Goal: Information Seeking & Learning: Check status

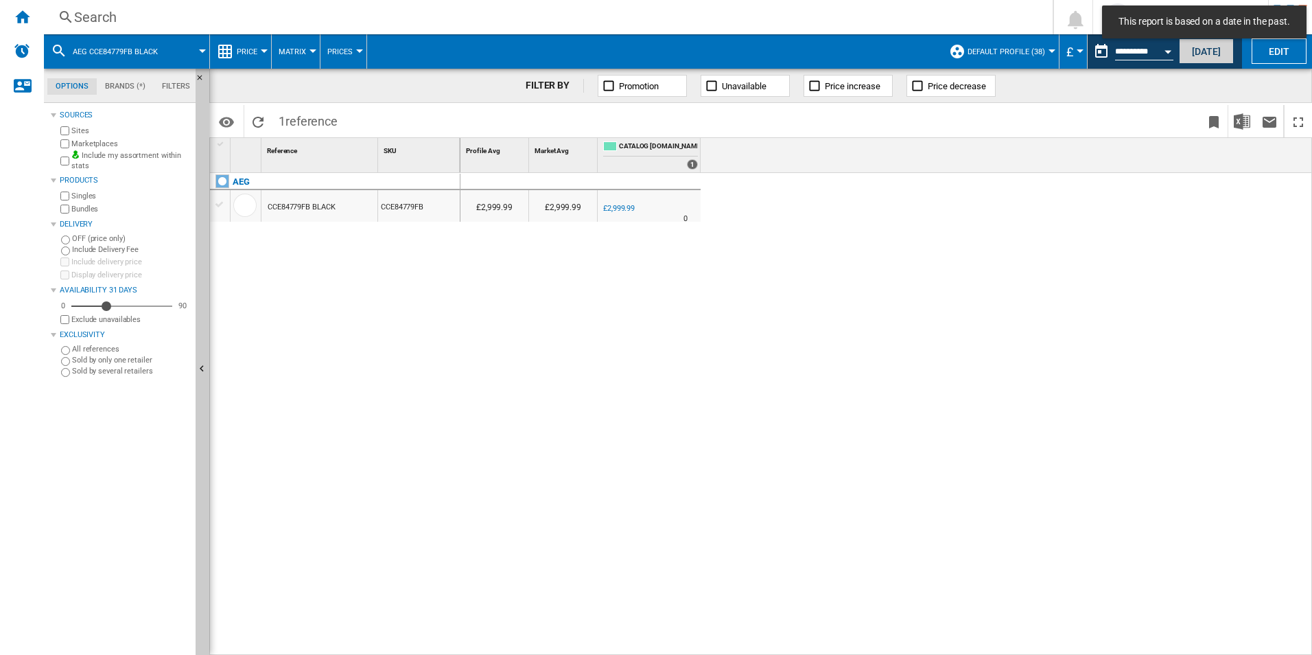
click at [1209, 54] on button "[DATE]" at bounding box center [1206, 50] width 55 height 25
click at [145, 8] on div "Search" at bounding box center [545, 17] width 943 height 19
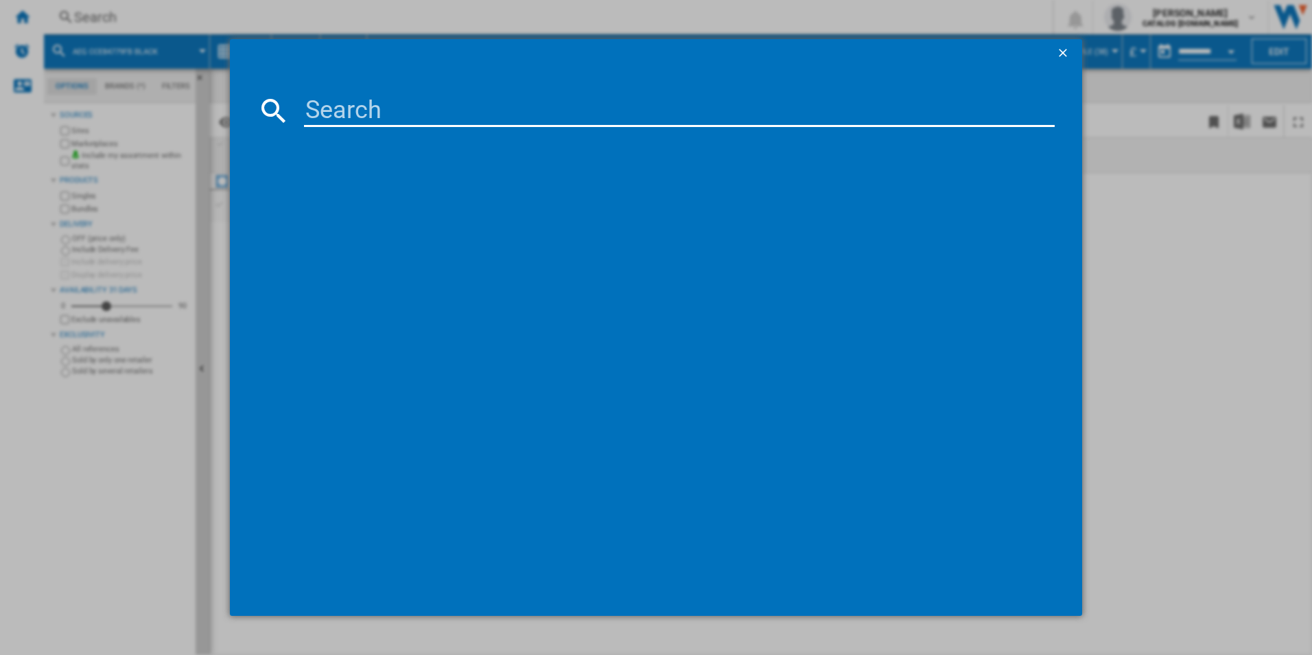
click at [427, 100] on input at bounding box center [680, 110] width 752 height 33
paste input "TO84IB00FB"
type input "TO84IB00FB"
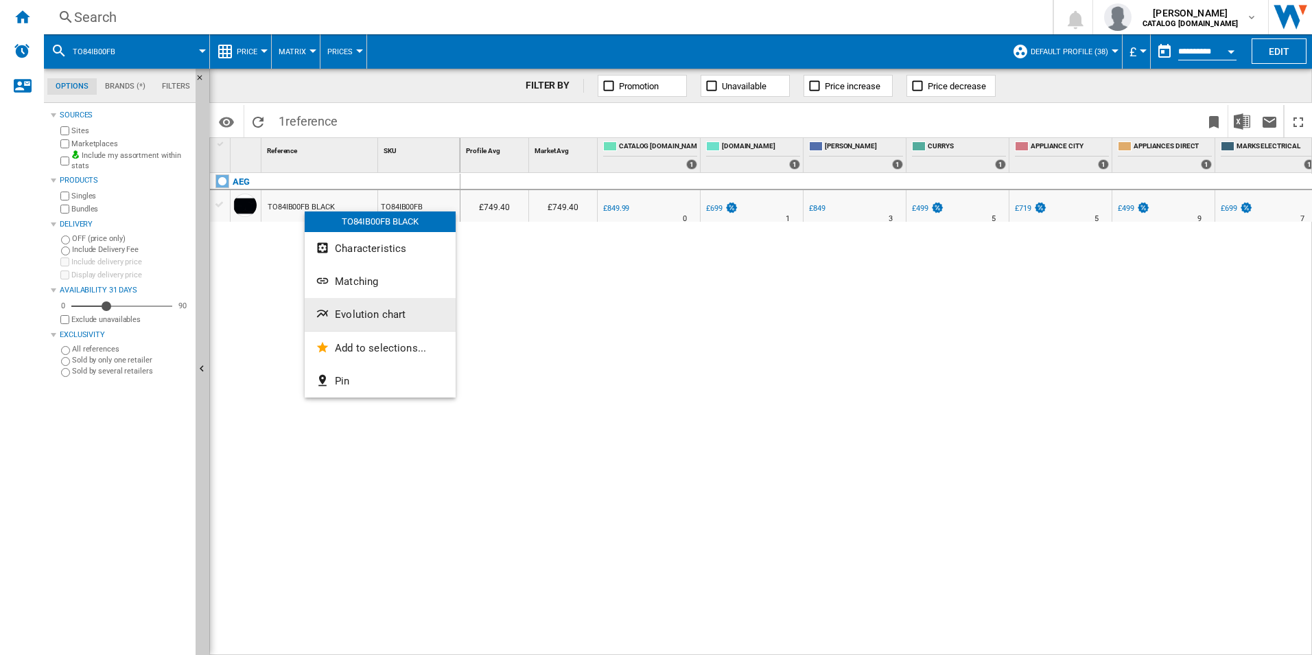
click at [359, 317] on span "Evolution chart" at bounding box center [370, 314] width 71 height 12
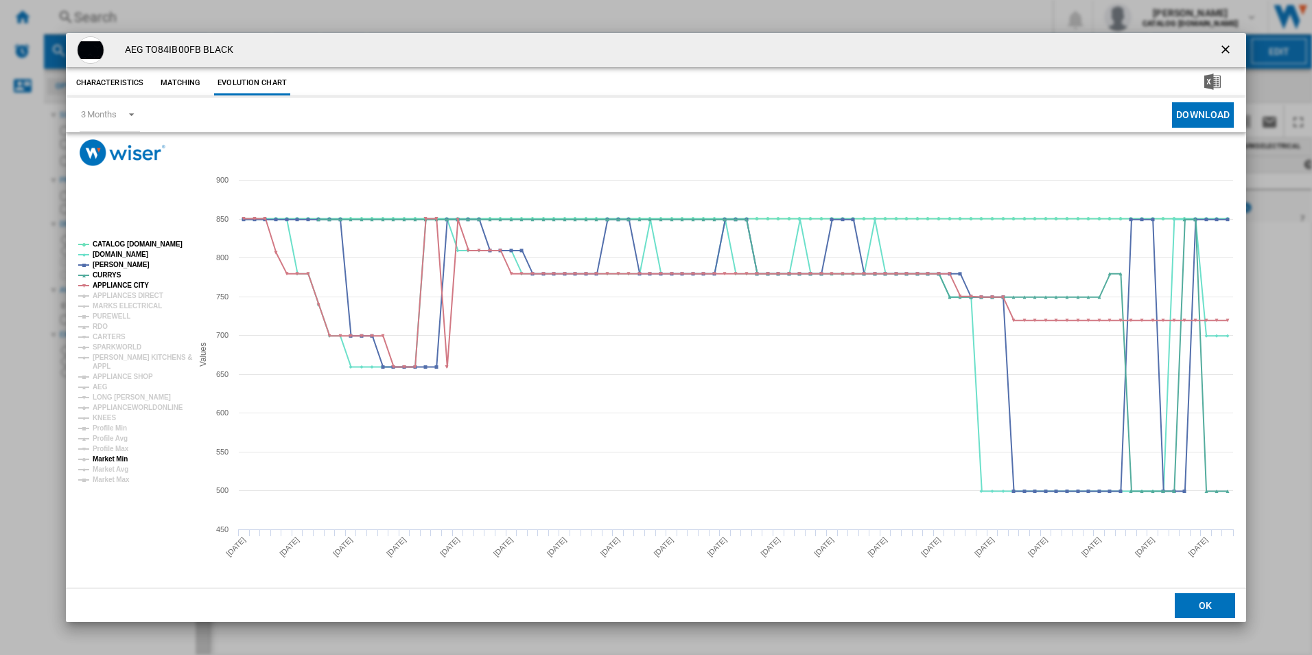
click at [121, 461] on tspan "Market Min" at bounding box center [110, 459] width 35 height 8
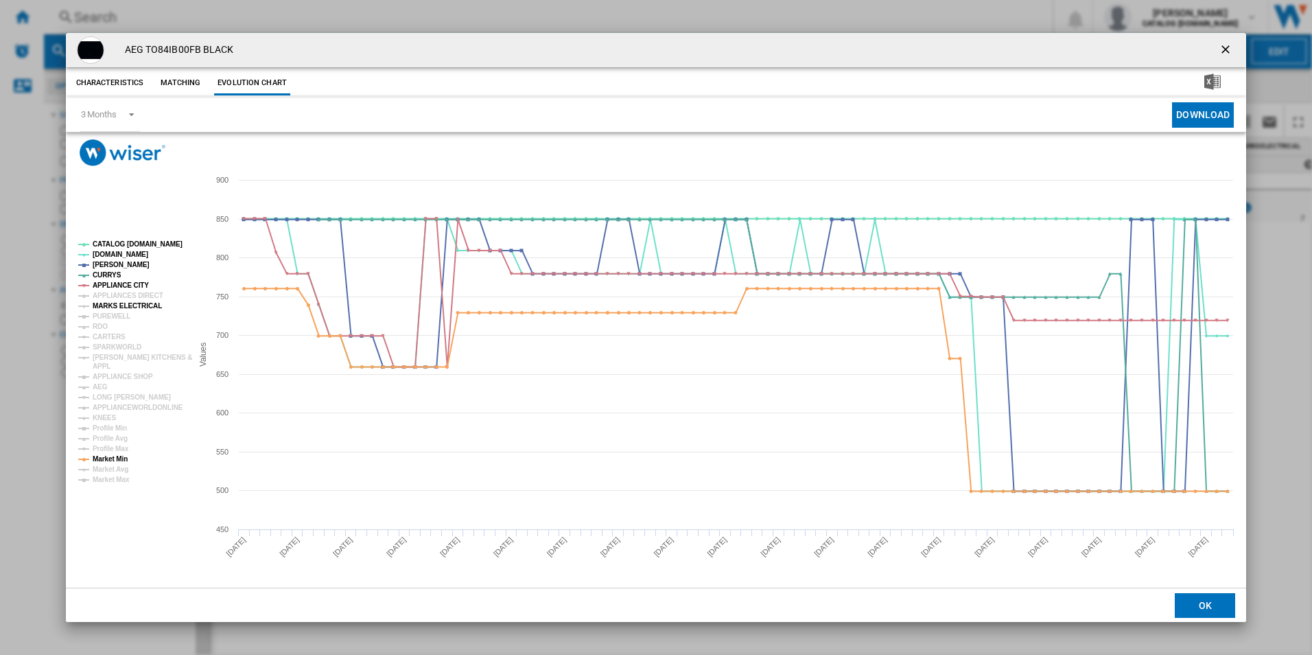
click at [104, 306] on tspan "MARKS ELECTRICAL" at bounding box center [127, 306] width 69 height 8
